Goal: Task Accomplishment & Management: Use online tool/utility

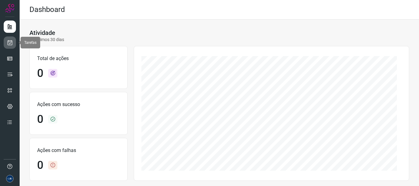
click at [11, 40] on icon at bounding box center [10, 43] width 6 height 6
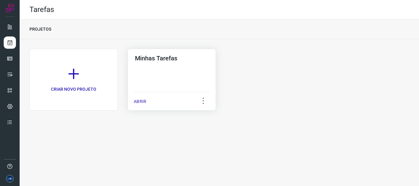
click at [137, 101] on p "ABRIR" at bounding box center [140, 101] width 13 height 6
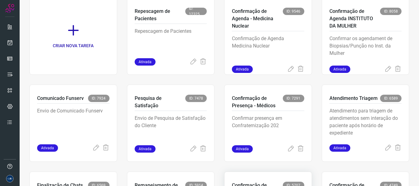
scroll to position [129, 0]
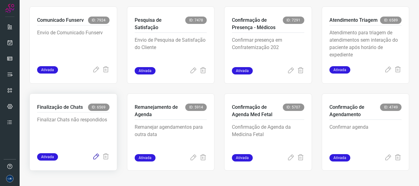
click at [98, 157] on icon at bounding box center [95, 156] width 7 height 7
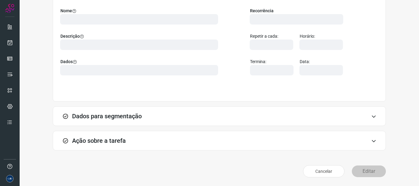
scroll to position [53, 0]
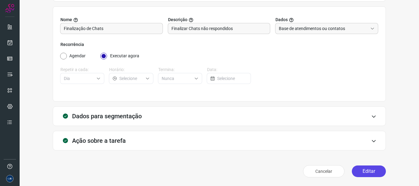
click at [361, 174] on button "Editar" at bounding box center [369, 172] width 34 height 12
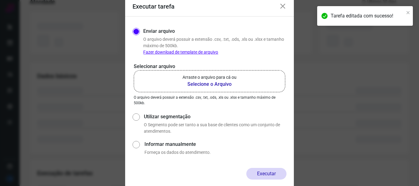
click at [153, 117] on label "Utilizar segmentação" at bounding box center [215, 116] width 143 height 7
click at [139, 117] on input "Utilizar segmentação" at bounding box center [136, 123] width 6 height 23
radio input "true"
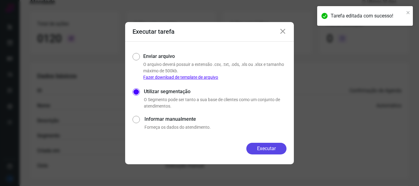
click at [273, 146] on button "Executar" at bounding box center [266, 149] width 40 height 12
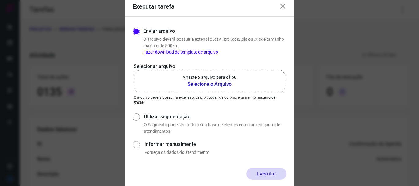
click at [284, 4] on icon at bounding box center [282, 6] width 7 height 7
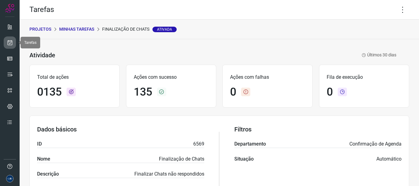
click at [10, 39] on link at bounding box center [10, 43] width 12 height 12
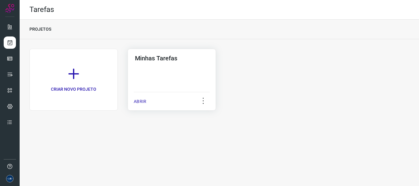
click at [139, 107] on div "ABRIR" at bounding box center [172, 99] width 76 height 15
click at [141, 102] on p "ABRIR" at bounding box center [140, 101] width 13 height 6
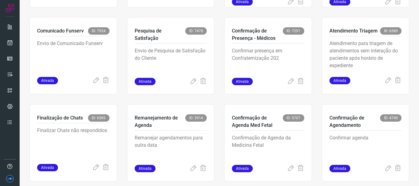
scroll to position [129, 0]
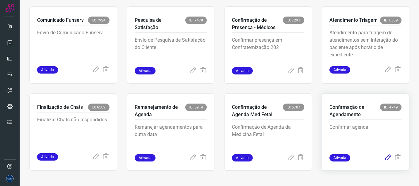
click at [384, 156] on icon at bounding box center [387, 157] width 7 height 7
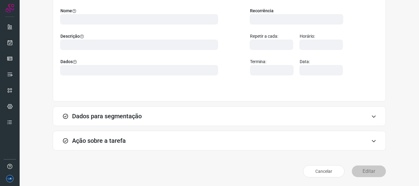
scroll to position [53, 0]
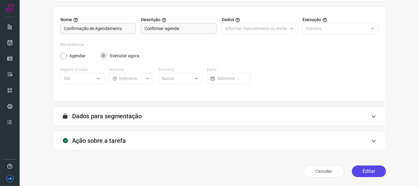
click at [361, 168] on button "Editar" at bounding box center [369, 172] width 34 height 12
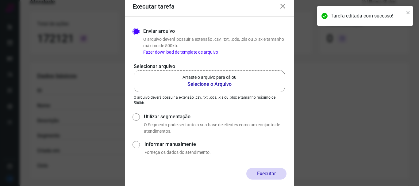
click at [174, 82] on label "Arraste o arquivo para cá ou Selecione o Arquivo" at bounding box center [210, 81] width 152 height 22
click at [0, 0] on input "Arraste o arquivo para cá ou Selecione o Arquivo" at bounding box center [0, 0] width 0 height 0
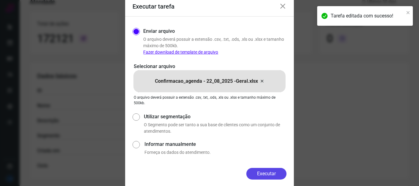
click at [257, 173] on button "Executar" at bounding box center [266, 174] width 40 height 12
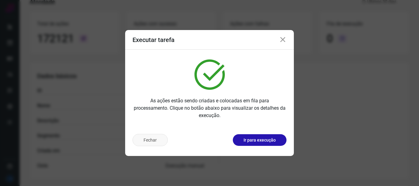
click at [147, 140] on button "Fechar" at bounding box center [150, 140] width 35 height 12
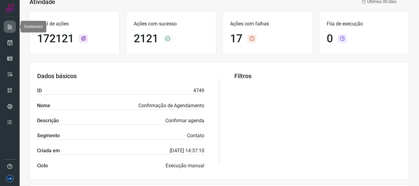
click at [10, 27] on icon at bounding box center [10, 27] width 6 height 6
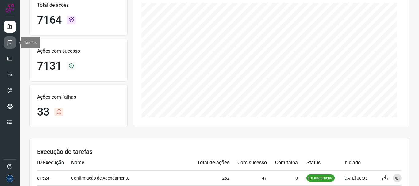
click at [11, 42] on icon at bounding box center [10, 43] width 6 height 6
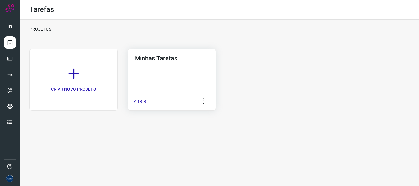
click at [146, 103] on p "ABRIR" at bounding box center [140, 101] width 13 height 6
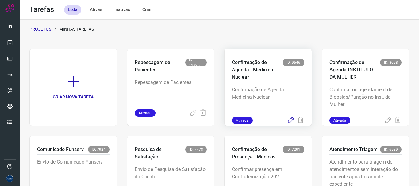
click at [288, 121] on icon at bounding box center [290, 120] width 7 height 7
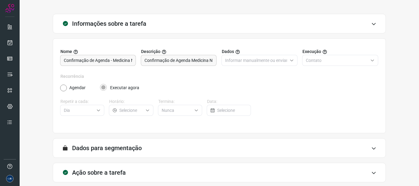
scroll to position [53, 0]
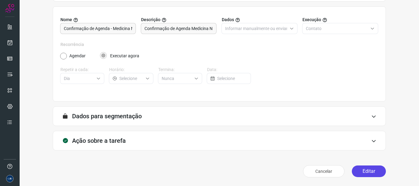
click at [360, 174] on button "Editar" at bounding box center [369, 172] width 34 height 12
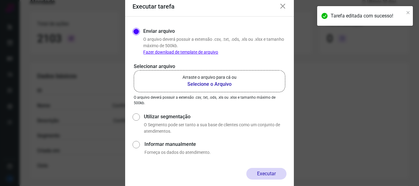
click at [282, 5] on icon at bounding box center [282, 6] width 7 height 7
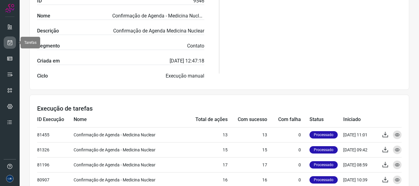
click at [11, 44] on icon at bounding box center [10, 43] width 6 height 6
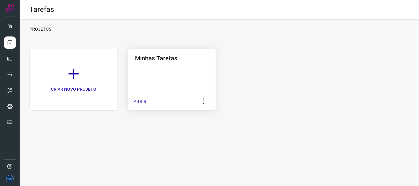
click at [144, 102] on p "ABRIR" at bounding box center [140, 101] width 13 height 6
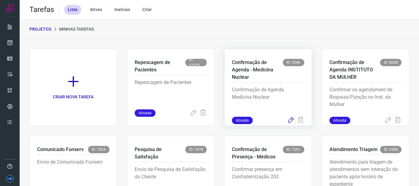
click at [287, 121] on icon at bounding box center [290, 120] width 7 height 7
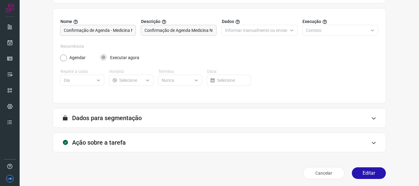
scroll to position [53, 0]
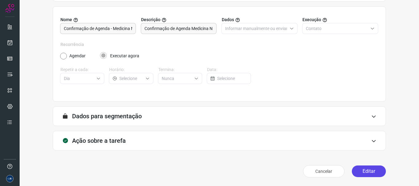
click at [352, 170] on button "Editar" at bounding box center [369, 172] width 34 height 12
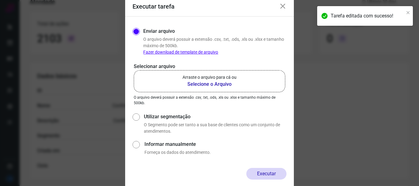
click at [198, 88] on label "Arraste o arquivo para cá ou Selecione o Arquivo" at bounding box center [210, 81] width 152 height 22
click at [0, 0] on input "Arraste o arquivo para cá ou Selecione o Arquivo" at bounding box center [0, 0] width 0 height 0
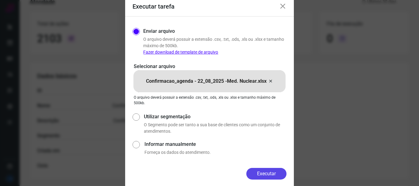
click at [260, 171] on button "Executar" at bounding box center [266, 174] width 40 height 12
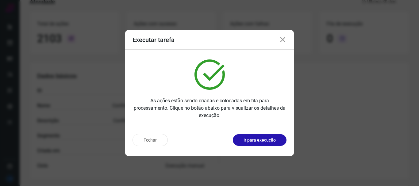
click at [283, 41] on icon at bounding box center [282, 39] width 7 height 7
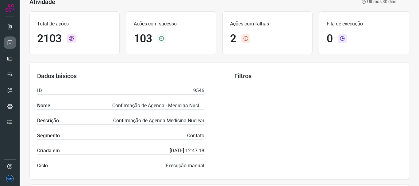
click at [9, 45] on icon at bounding box center [10, 43] width 6 height 6
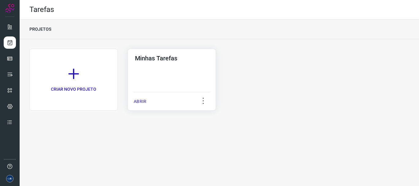
click at [138, 102] on p "ABRIR" at bounding box center [140, 101] width 13 height 6
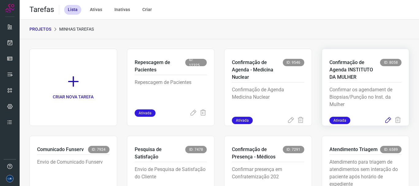
click at [385, 120] on icon at bounding box center [387, 120] width 7 height 7
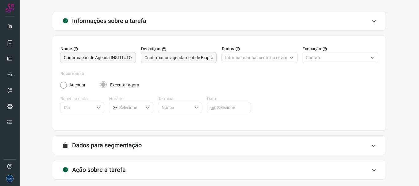
scroll to position [53, 0]
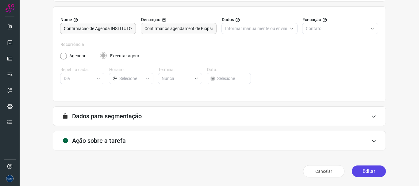
click at [378, 175] on button "Editar" at bounding box center [369, 172] width 34 height 12
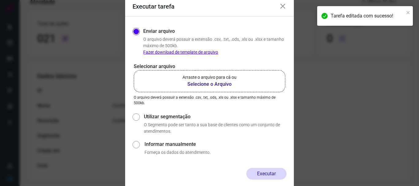
click at [228, 91] on label "Arraste o arquivo para cá ou Selecione o Arquivo" at bounding box center [210, 81] width 152 height 22
click at [0, 0] on input "Arraste o arquivo para cá ou Selecione o Arquivo" at bounding box center [0, 0] width 0 height 0
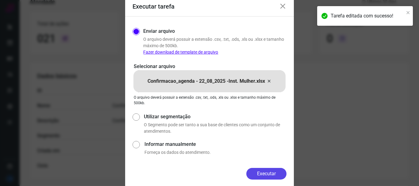
click at [264, 171] on button "Executar" at bounding box center [266, 174] width 40 height 12
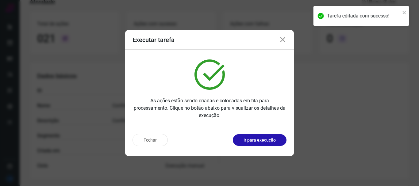
click at [285, 39] on icon at bounding box center [282, 39] width 7 height 7
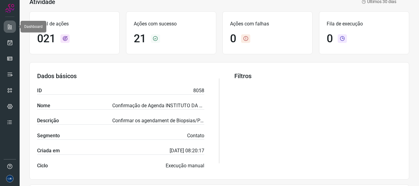
click at [8, 25] on icon at bounding box center [10, 27] width 6 height 6
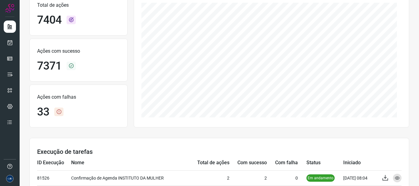
scroll to position [115, 0]
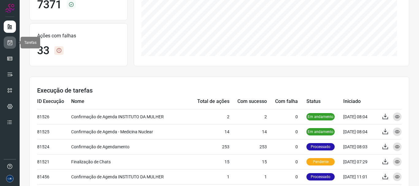
click at [9, 42] on icon at bounding box center [10, 43] width 6 height 6
